Goal: Task Accomplishment & Management: Complete application form

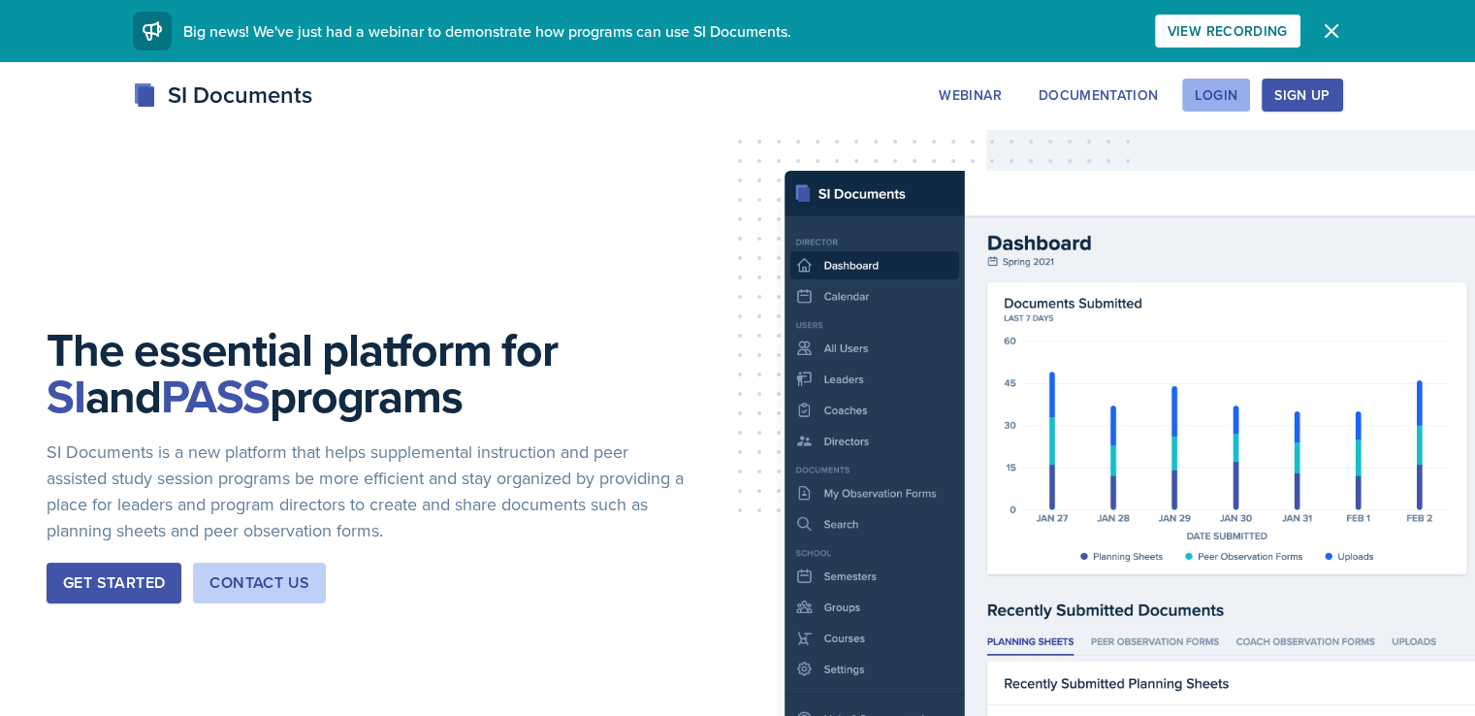
click at [1250, 91] on button "Login" at bounding box center [1216, 95] width 68 height 33
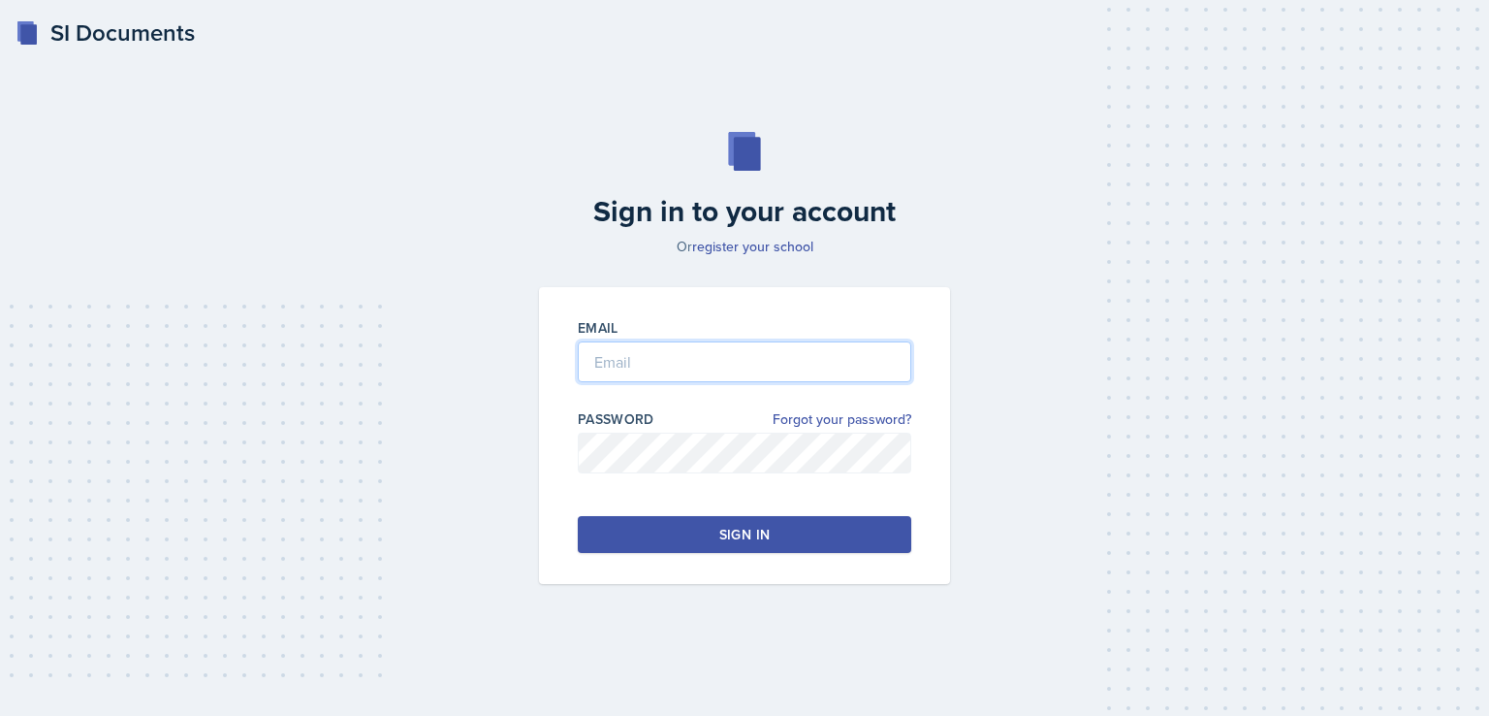
click at [699, 371] on input "email" at bounding box center [745, 361] width 334 height 41
type input "[EMAIL_ADDRESS][DOMAIN_NAME]"
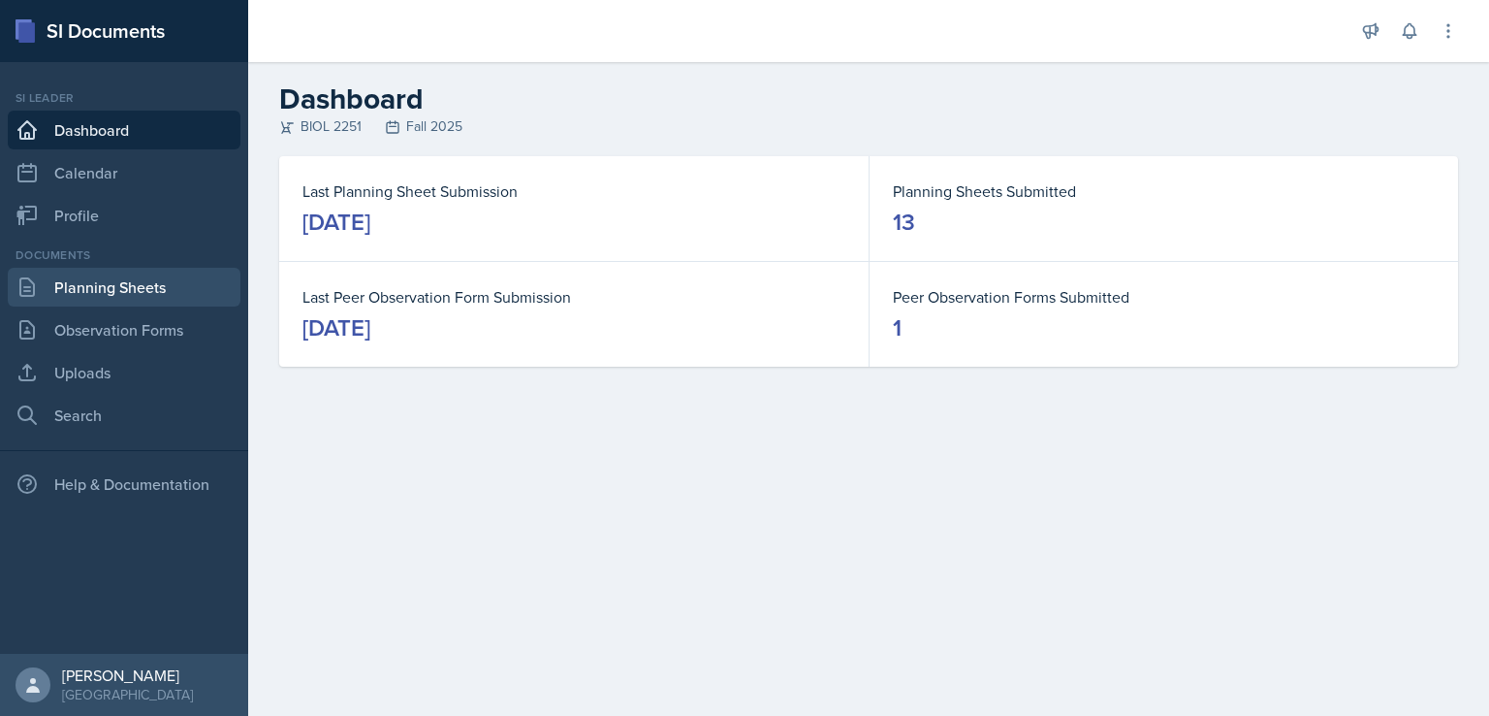
click at [120, 287] on link "Planning Sheets" at bounding box center [124, 287] width 233 height 39
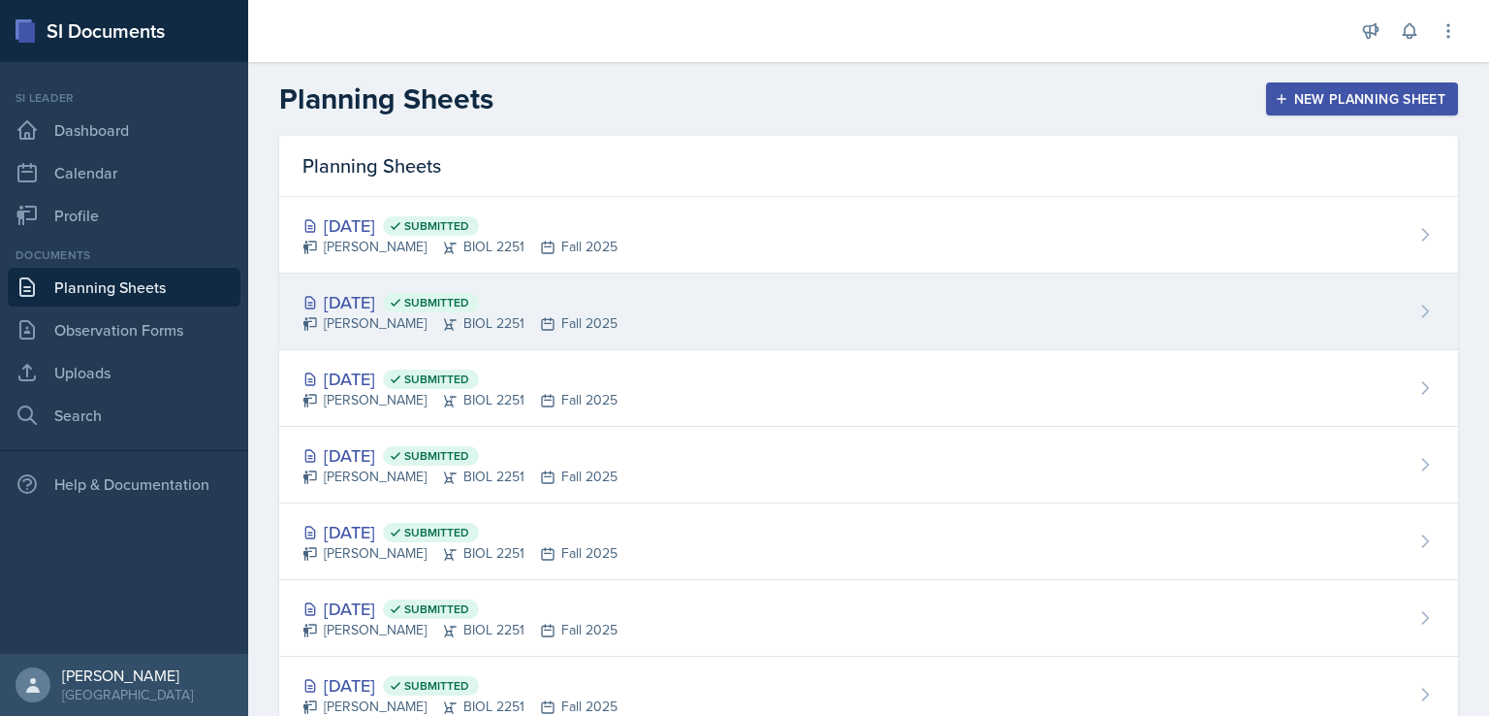
click at [383, 296] on div "[DATE] Submitted" at bounding box center [460, 302] width 315 height 26
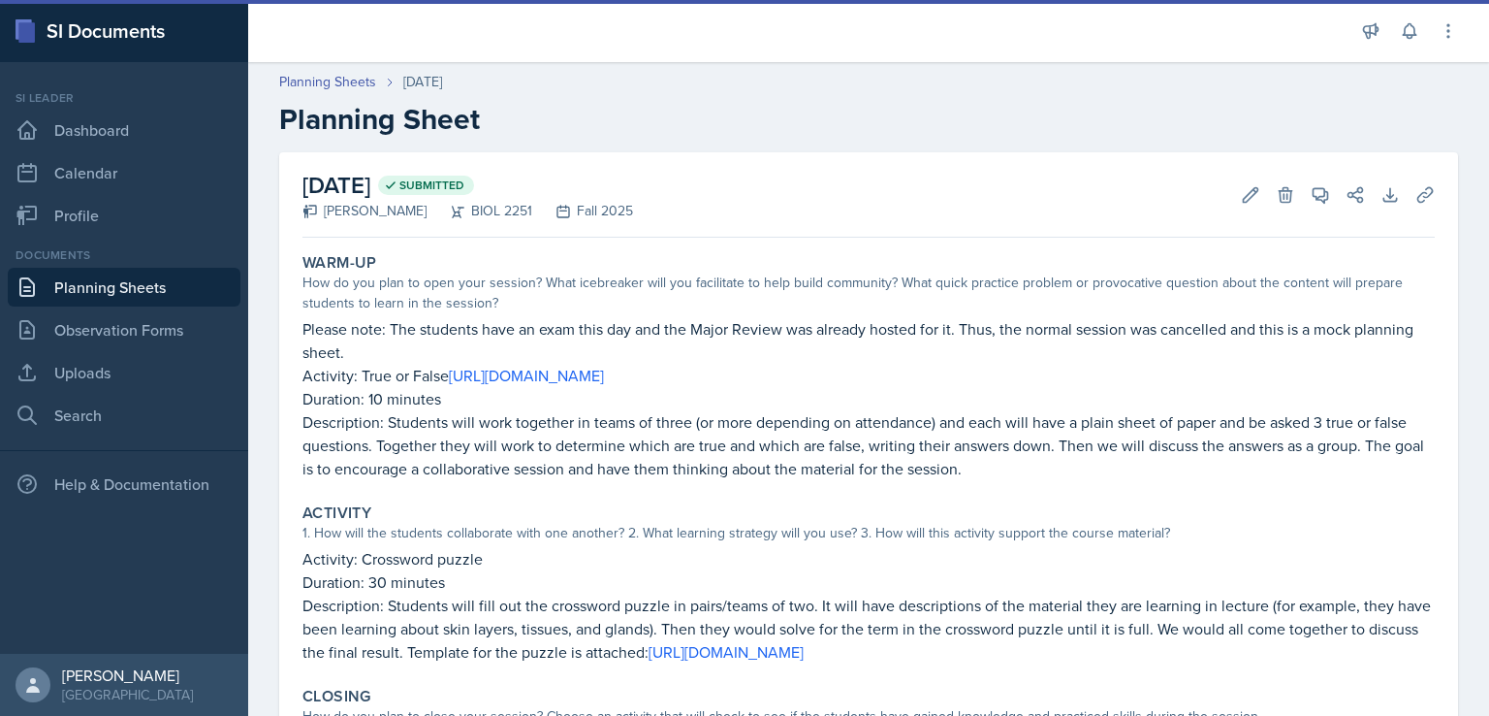
click at [168, 286] on link "Planning Sheets" at bounding box center [124, 287] width 233 height 39
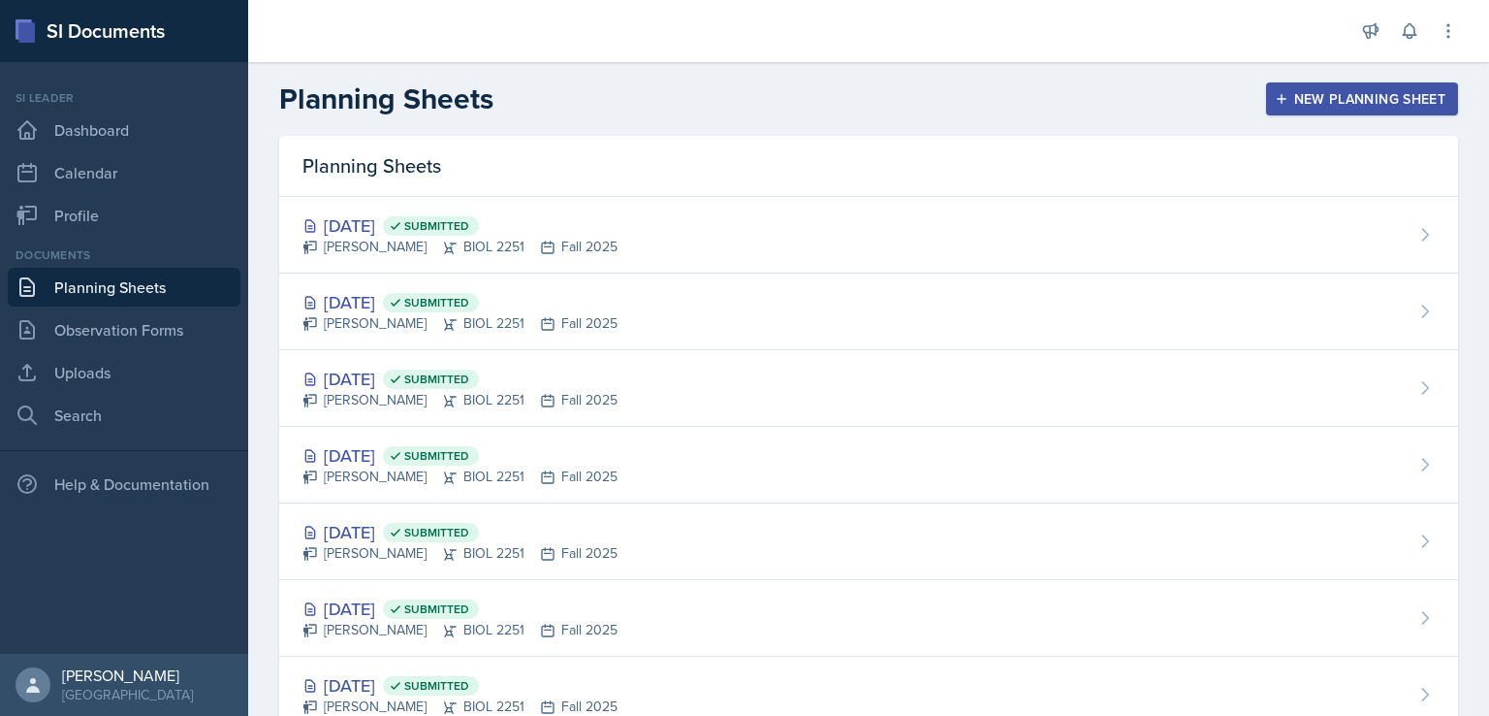
click at [1279, 106] on div "New Planning Sheet" at bounding box center [1362, 99] width 167 height 16
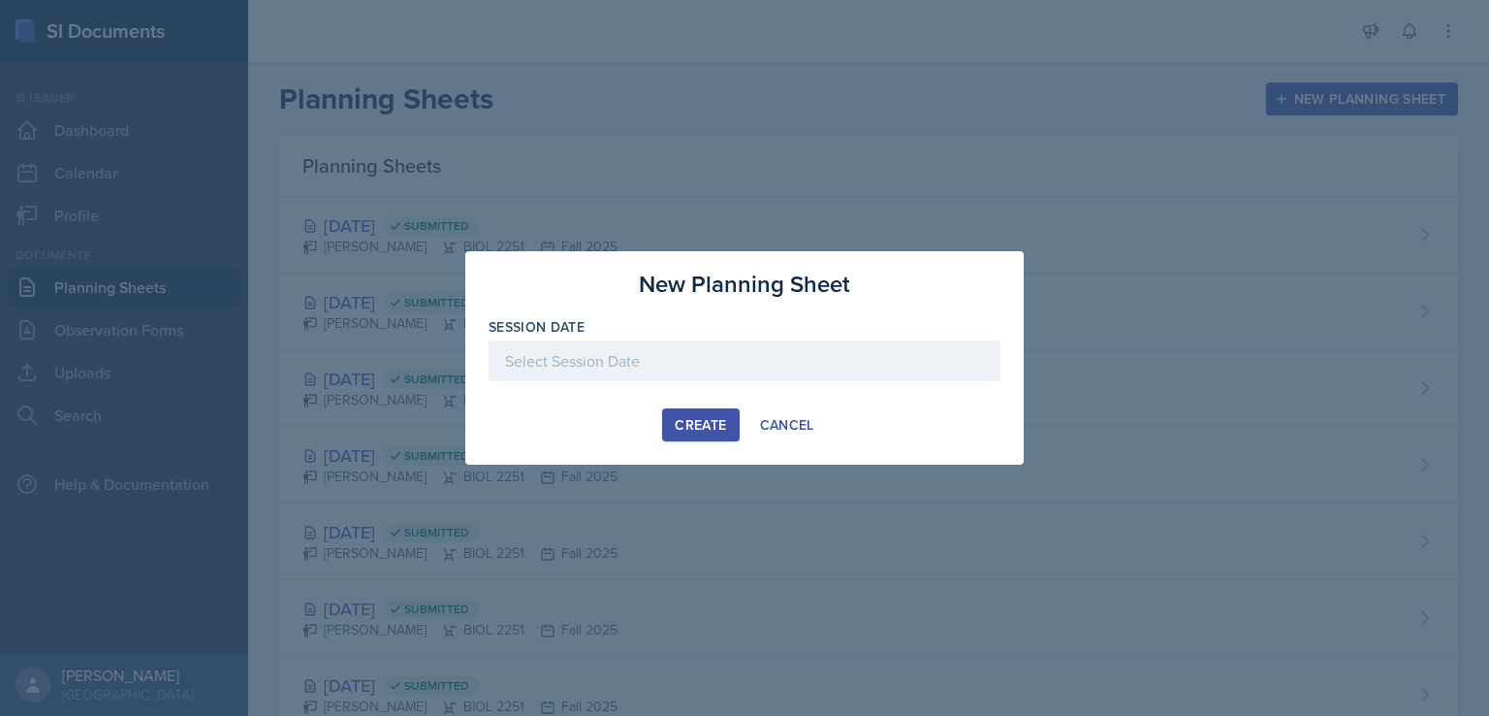
click at [716, 417] on div "Create" at bounding box center [700, 425] width 51 height 16
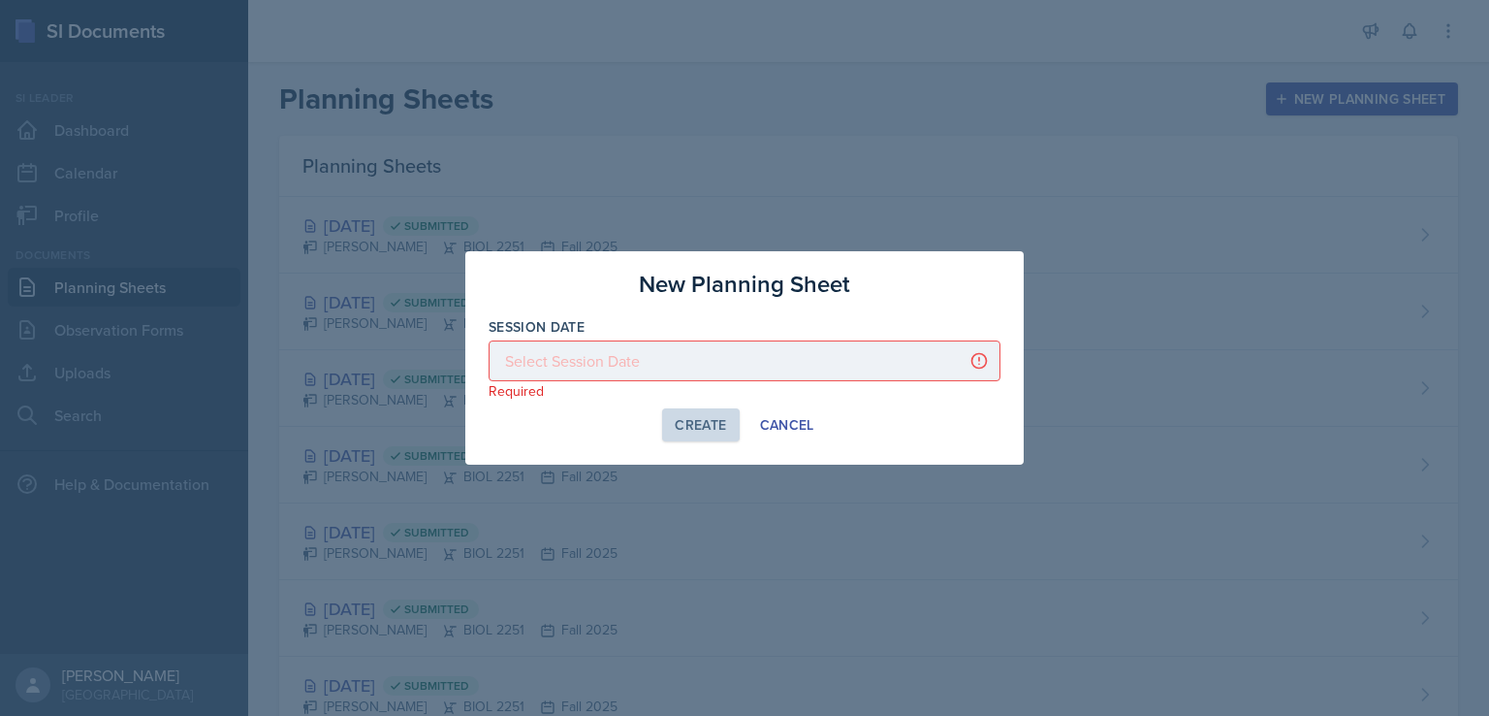
click at [942, 381] on p "Required" at bounding box center [745, 390] width 512 height 19
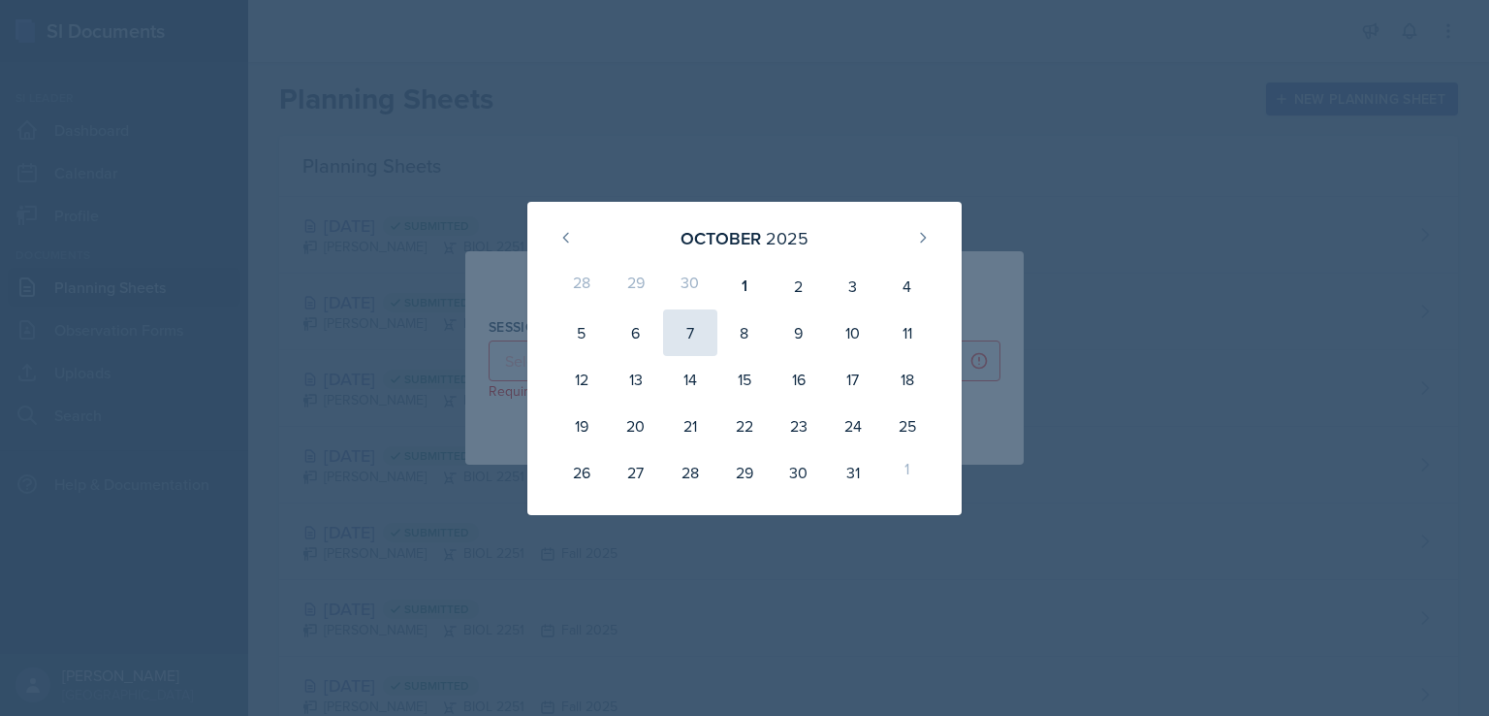
click at [690, 330] on div "7" at bounding box center [690, 332] width 54 height 47
type input "[DATE]"
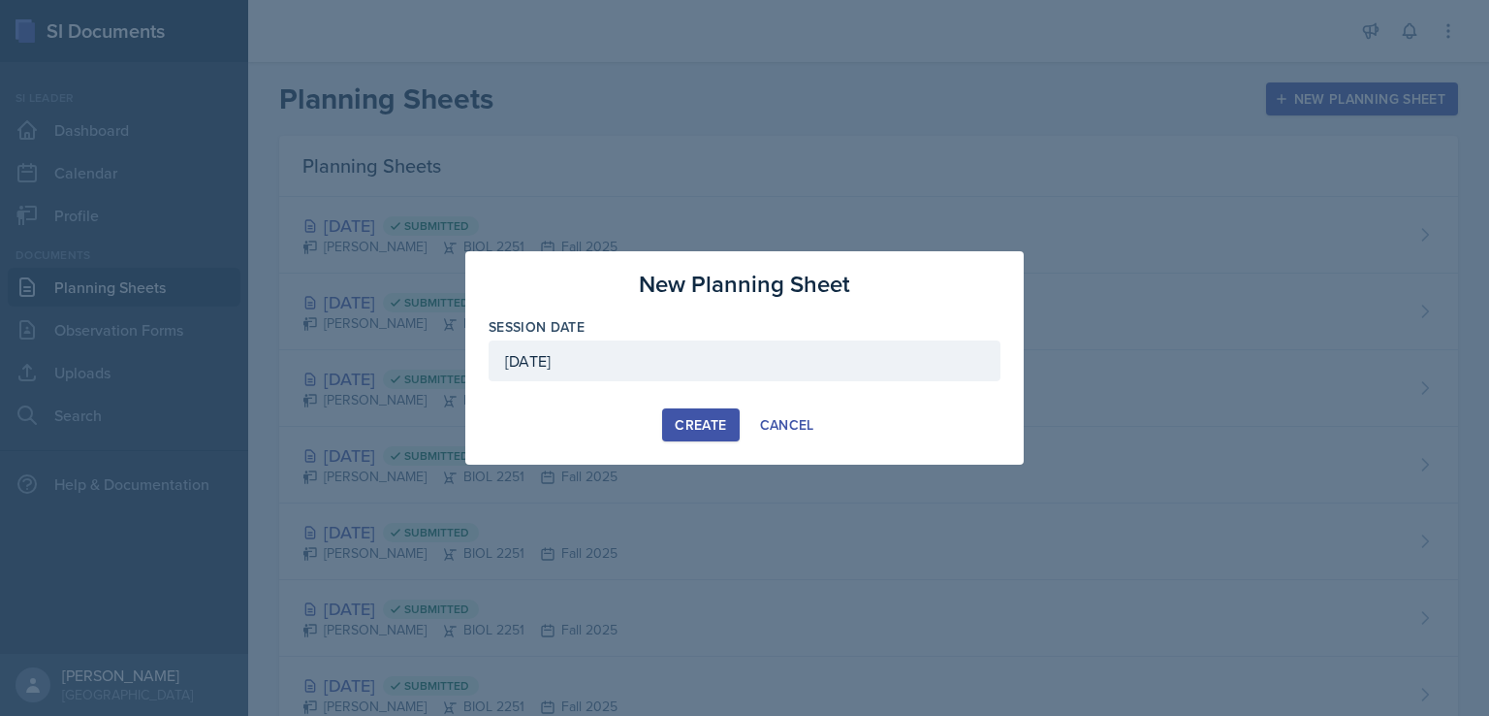
click at [702, 431] on div "Create" at bounding box center [700, 425] width 51 height 16
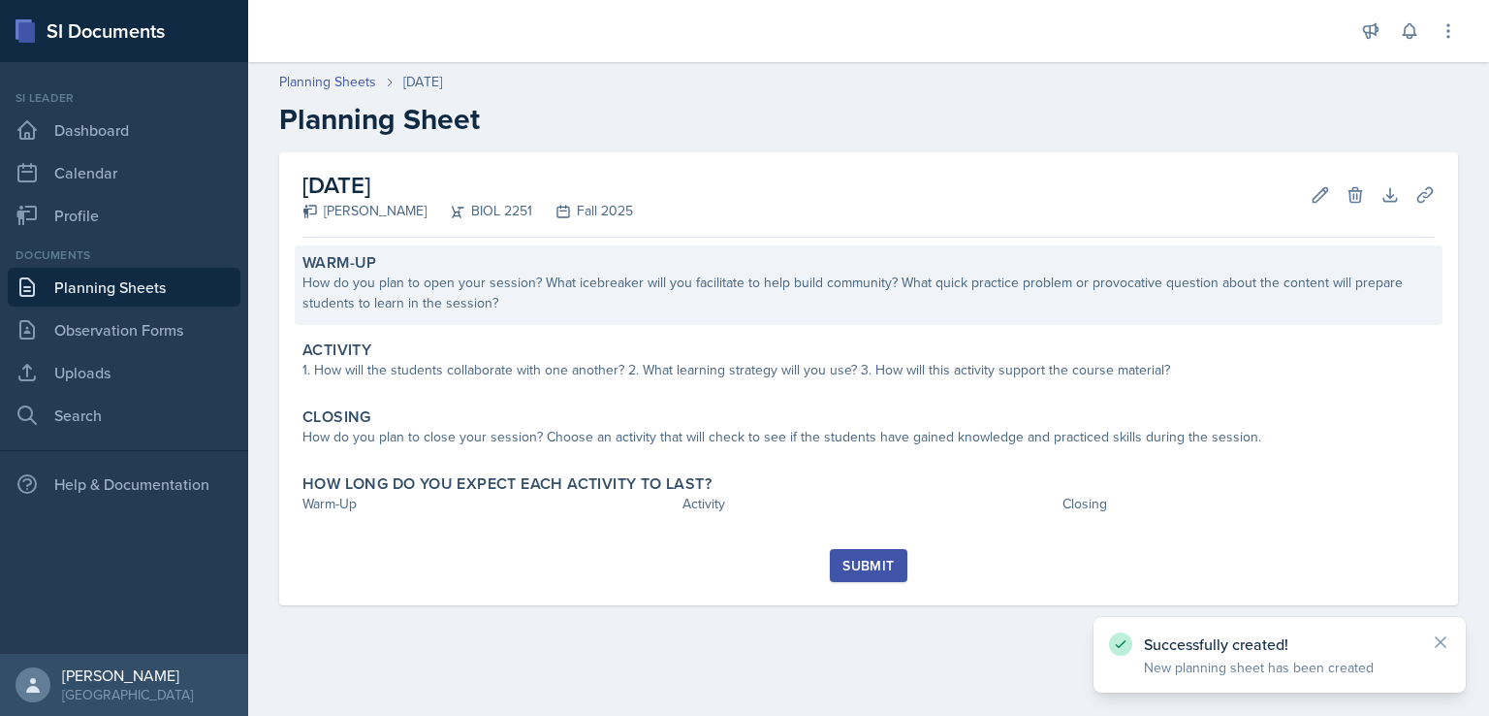
click at [836, 267] on div "Warm-Up" at bounding box center [869, 262] width 1133 height 19
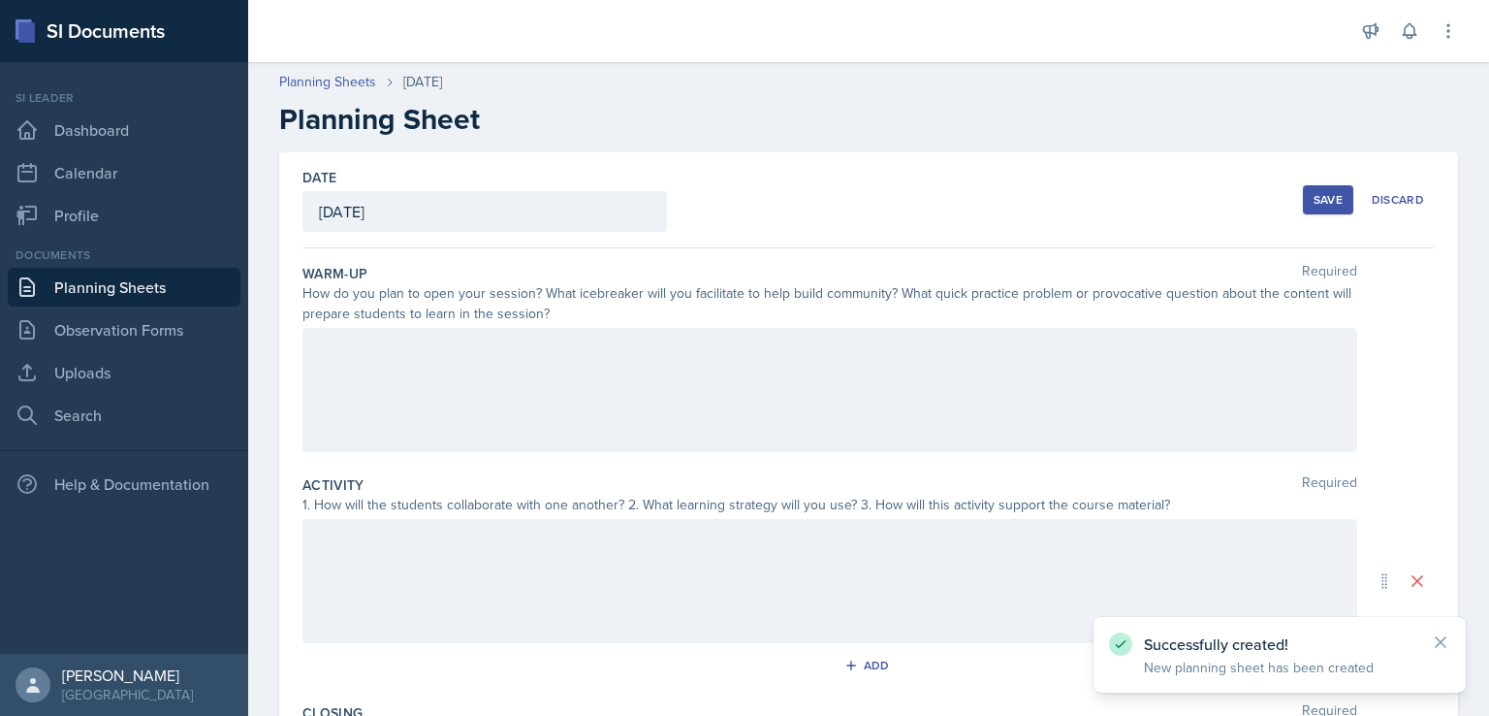
click at [819, 340] on div at bounding box center [830, 390] width 1055 height 124
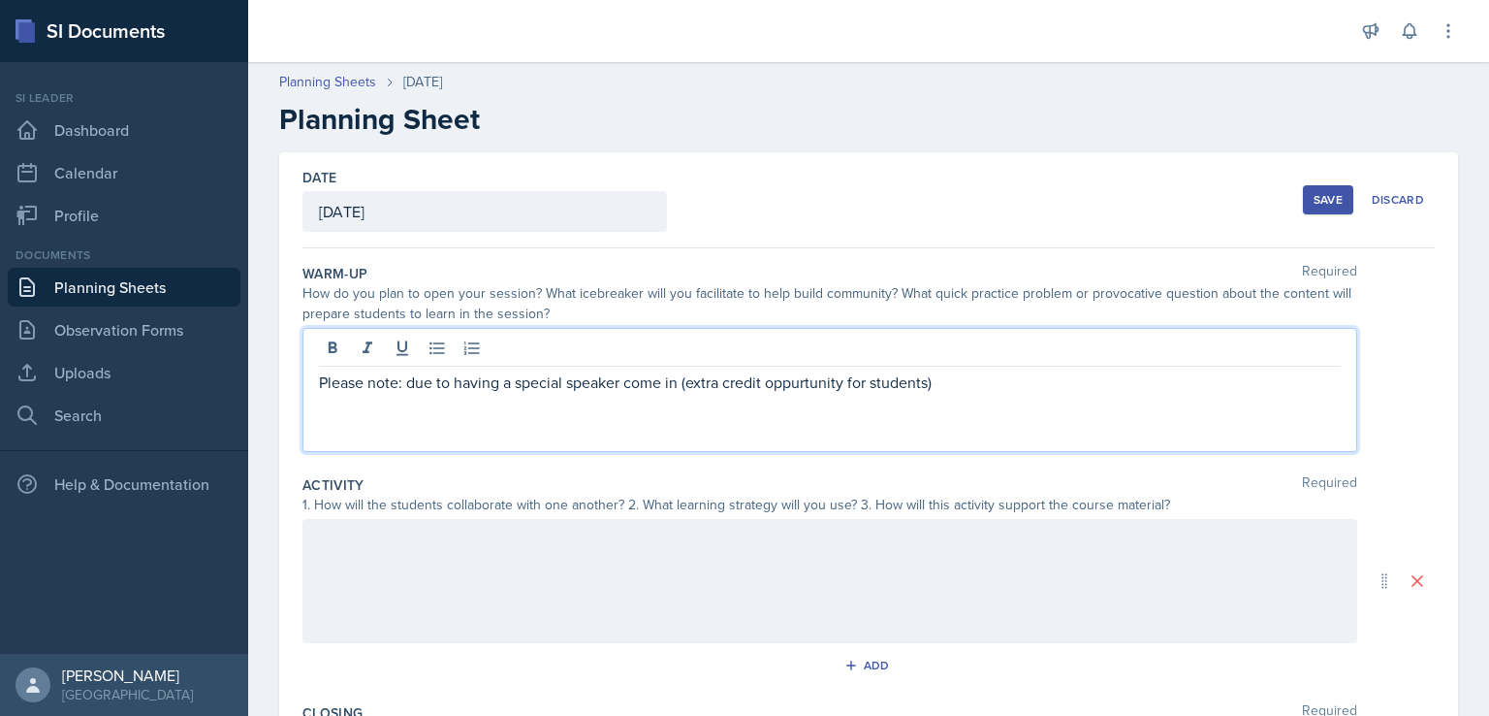
click at [820, 385] on p "Please note: due to having a special speaker come in (extra credit oppurtunity …" at bounding box center [830, 381] width 1022 height 23
click at [957, 382] on p "Please note: due to having a special speaker come in (extra credit opportunity …" at bounding box center [830, 381] width 1022 height 23
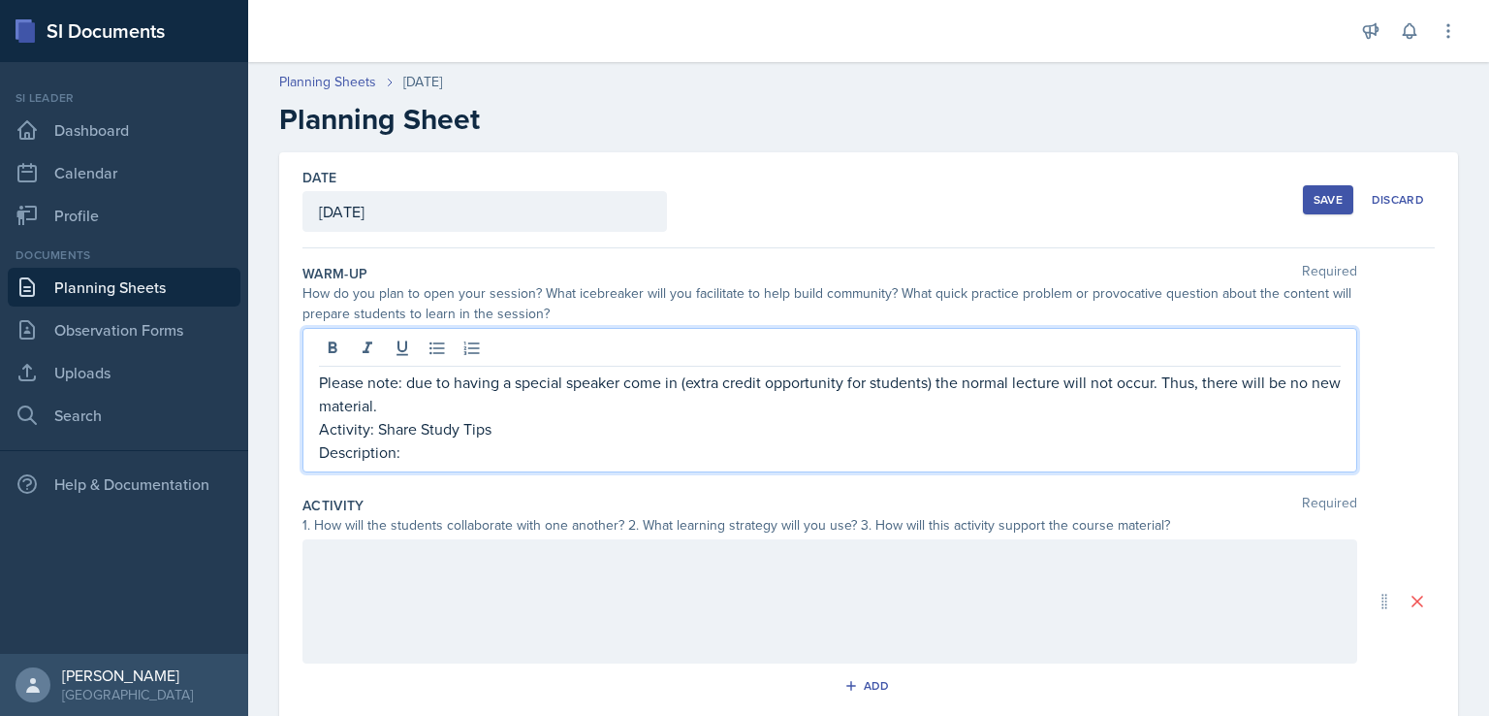
click at [539, 426] on p "Activity: Share Study Tips" at bounding box center [830, 428] width 1022 height 23
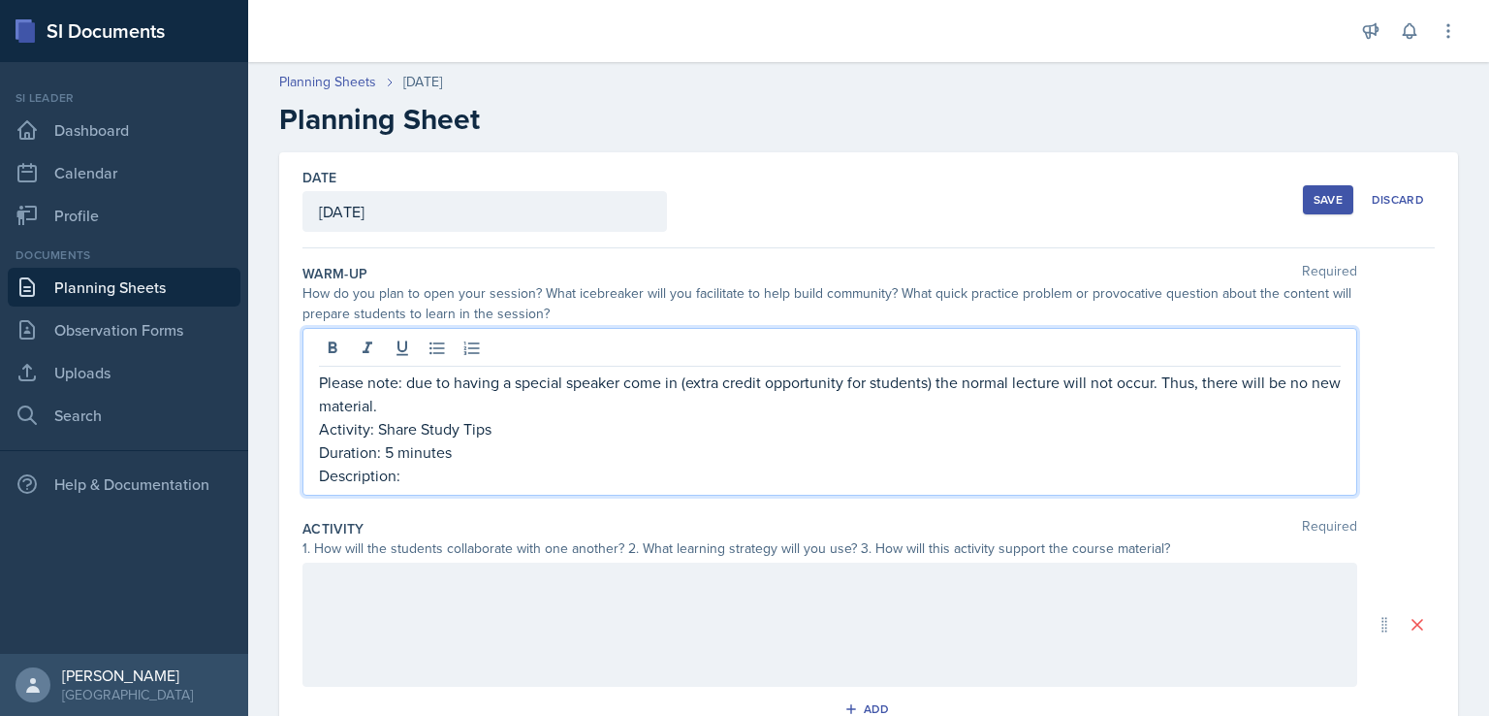
click at [481, 403] on p "Please note: due to having a special speaker come in (extra credit opportunity …" at bounding box center [830, 393] width 1022 height 47
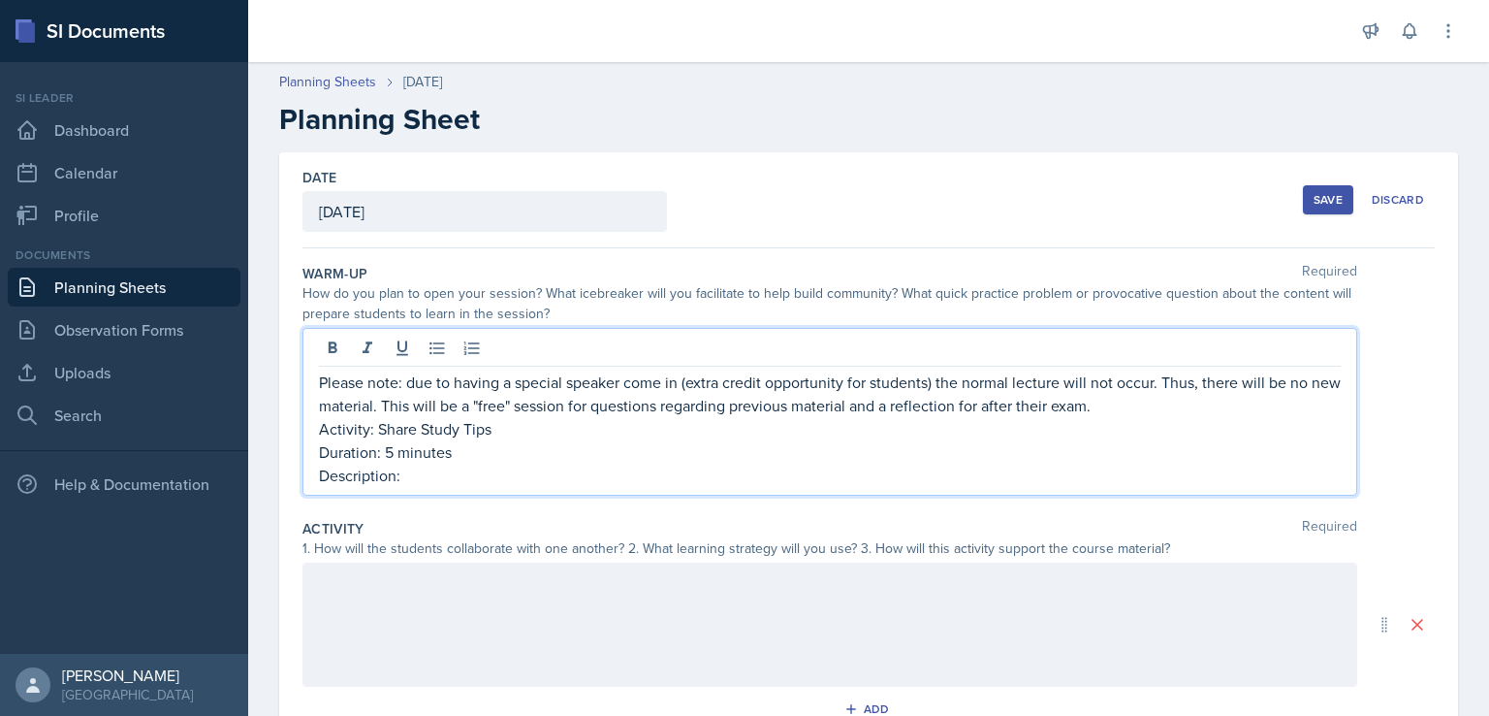
click at [784, 468] on p "Description:" at bounding box center [830, 475] width 1022 height 23
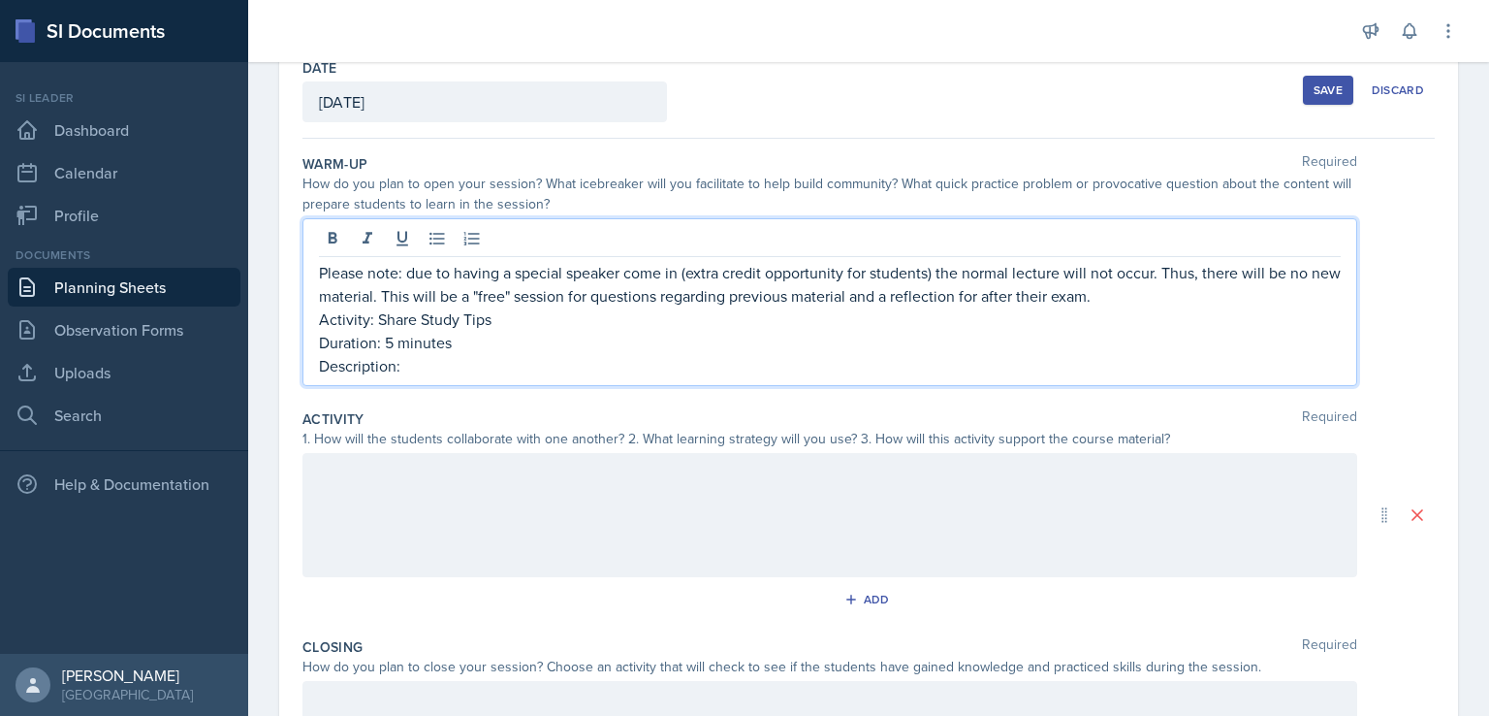
click at [699, 514] on div at bounding box center [830, 515] width 1055 height 124
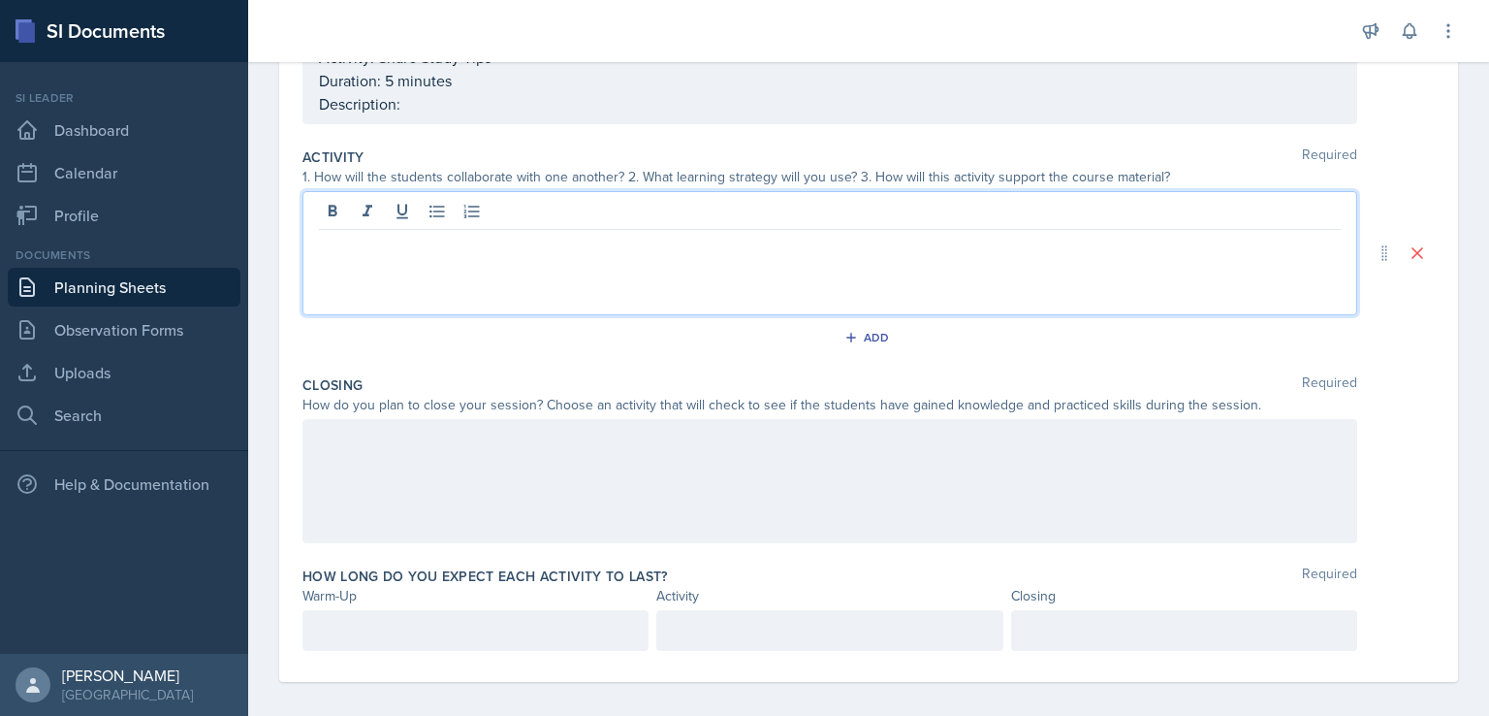
scroll to position [349, 0]
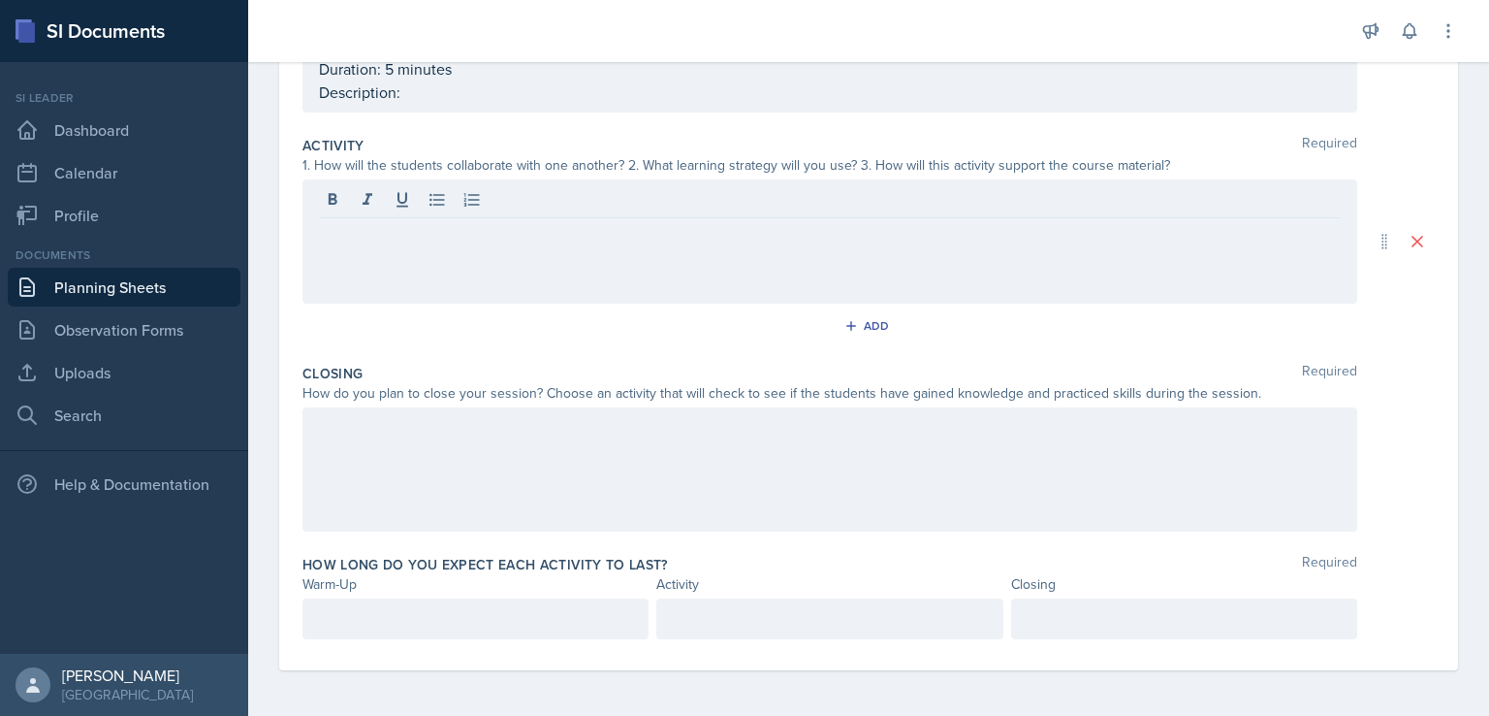
click at [633, 442] on div at bounding box center [830, 469] width 1055 height 124
click at [468, 214] on div at bounding box center [830, 241] width 1055 height 124
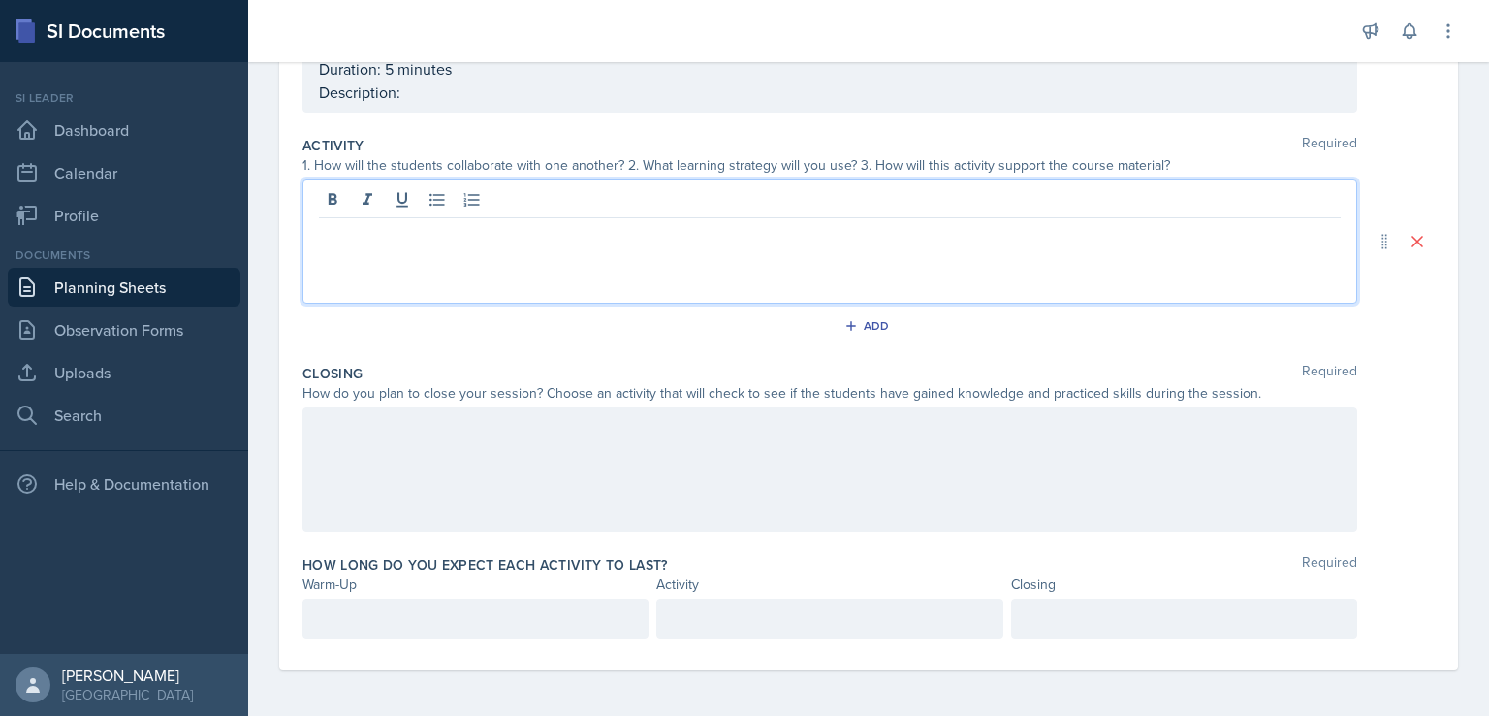
drag, startPoint x: 468, startPoint y: 214, endPoint x: 473, endPoint y: 390, distance: 175.6
click at [468, 215] on div at bounding box center [830, 202] width 1022 height 32
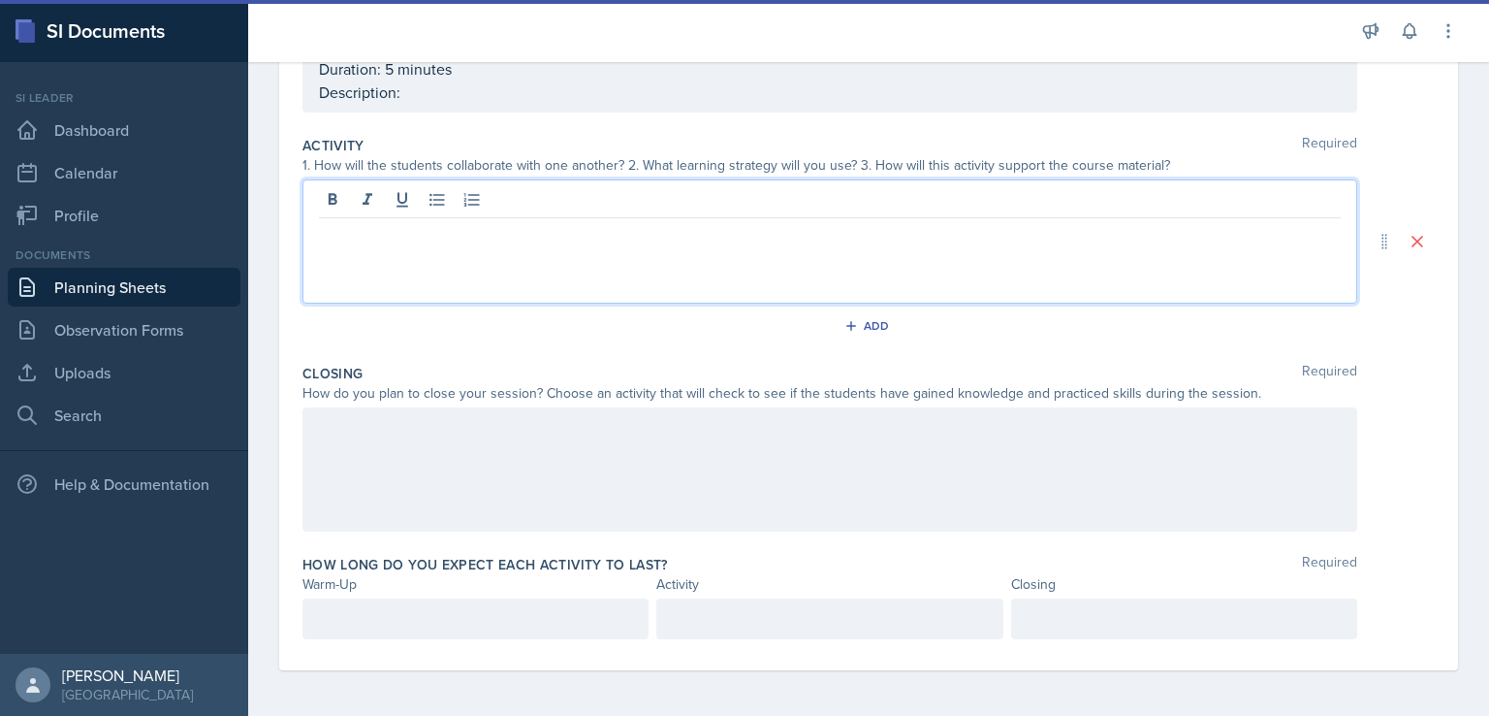
scroll to position [0, 0]
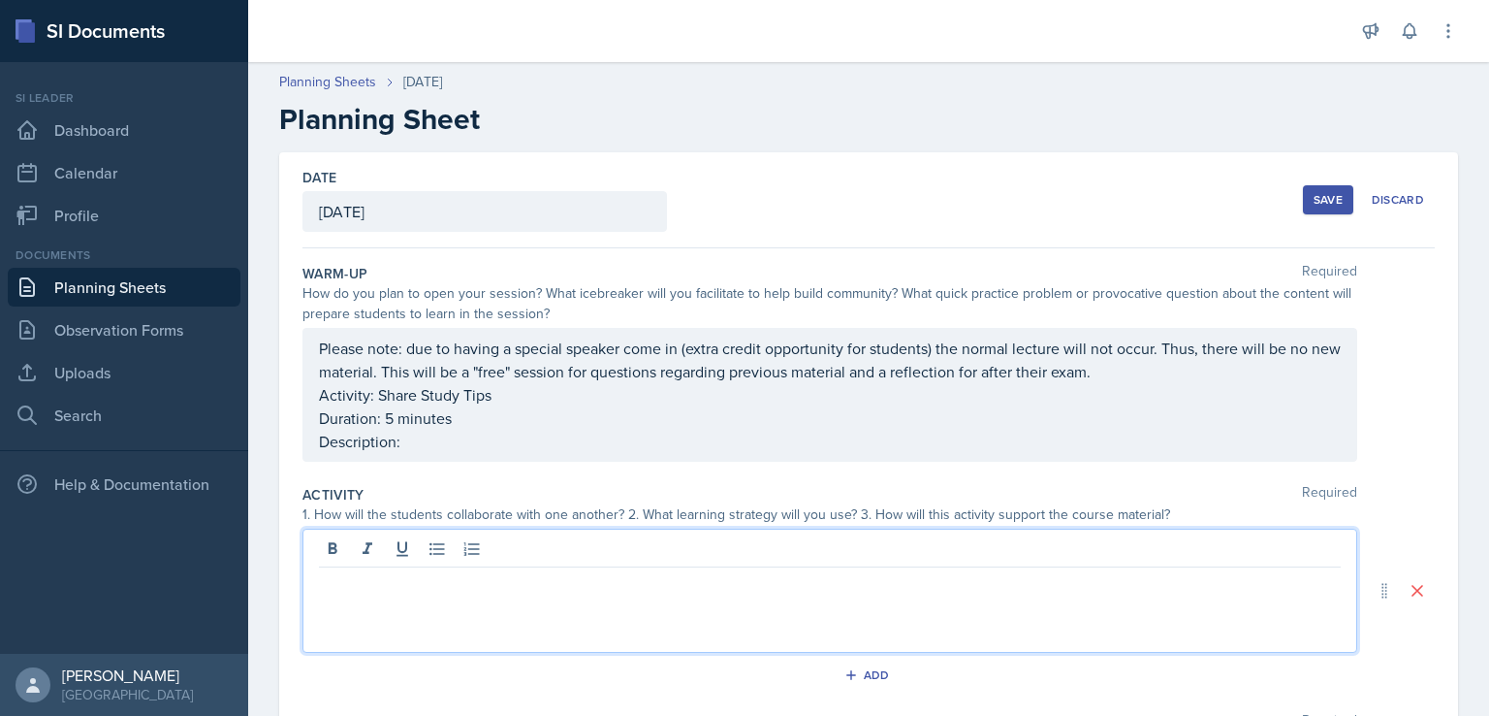
click at [1315, 199] on div "Save" at bounding box center [1328, 200] width 29 height 16
